Goal: Task Accomplishment & Management: Use online tool/utility

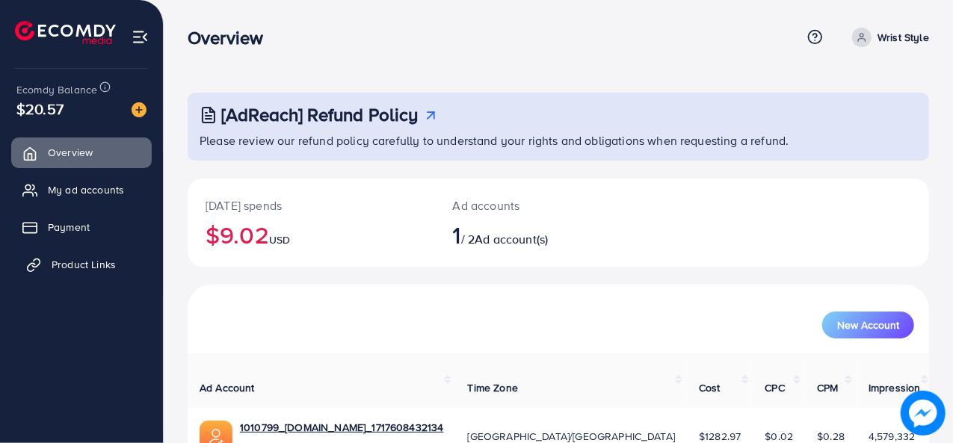
click at [71, 257] on span "Product Links" at bounding box center [84, 264] width 64 height 15
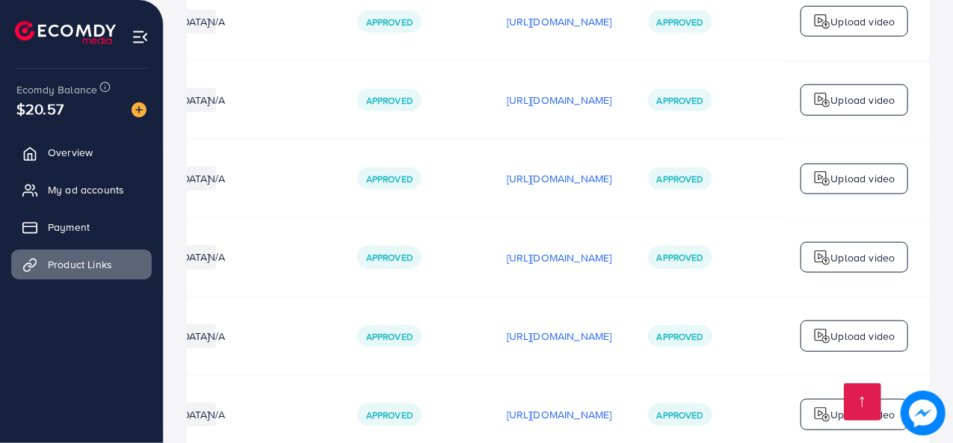
scroll to position [0, 442]
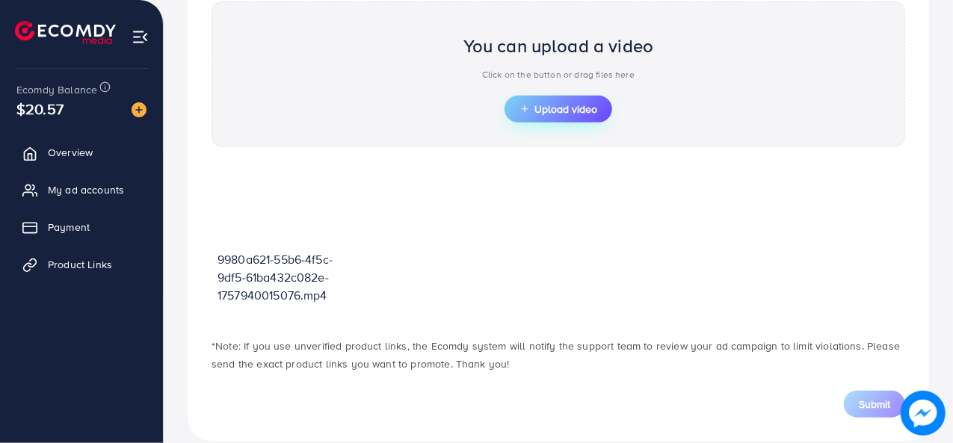
click at [556, 114] on button "Upload video" at bounding box center [559, 109] width 108 height 27
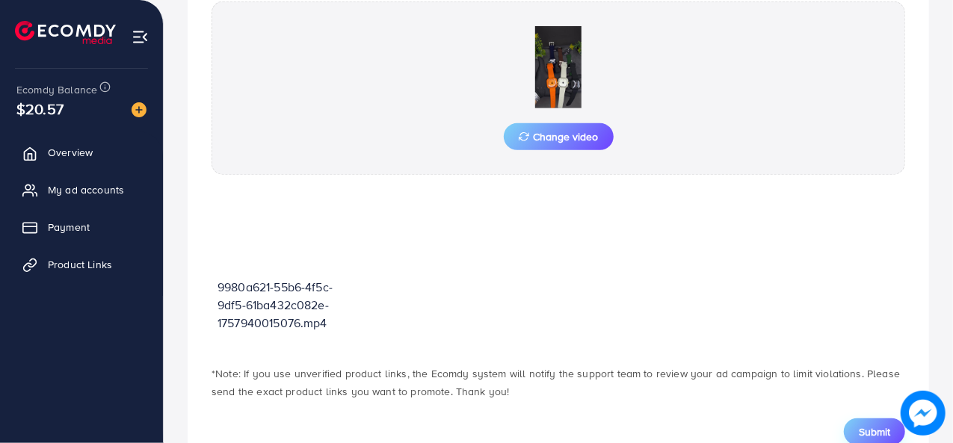
click at [873, 425] on span "Submit" at bounding box center [874, 432] width 31 height 15
